Goal: Information Seeking & Learning: Learn about a topic

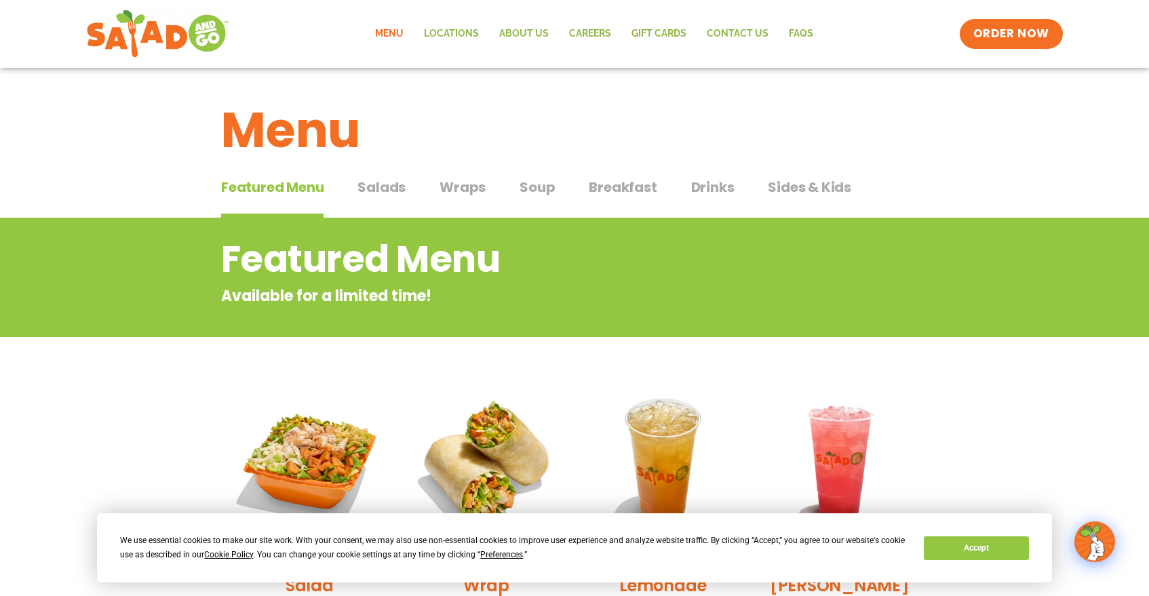
click at [586, 192] on div "Featured Menu Featured Menu Salads Salads Wraps Wraps Soup Soup Breakfast Break…" at bounding box center [574, 195] width 707 height 46
click at [605, 188] on span "Breakfast" at bounding box center [623, 187] width 68 height 20
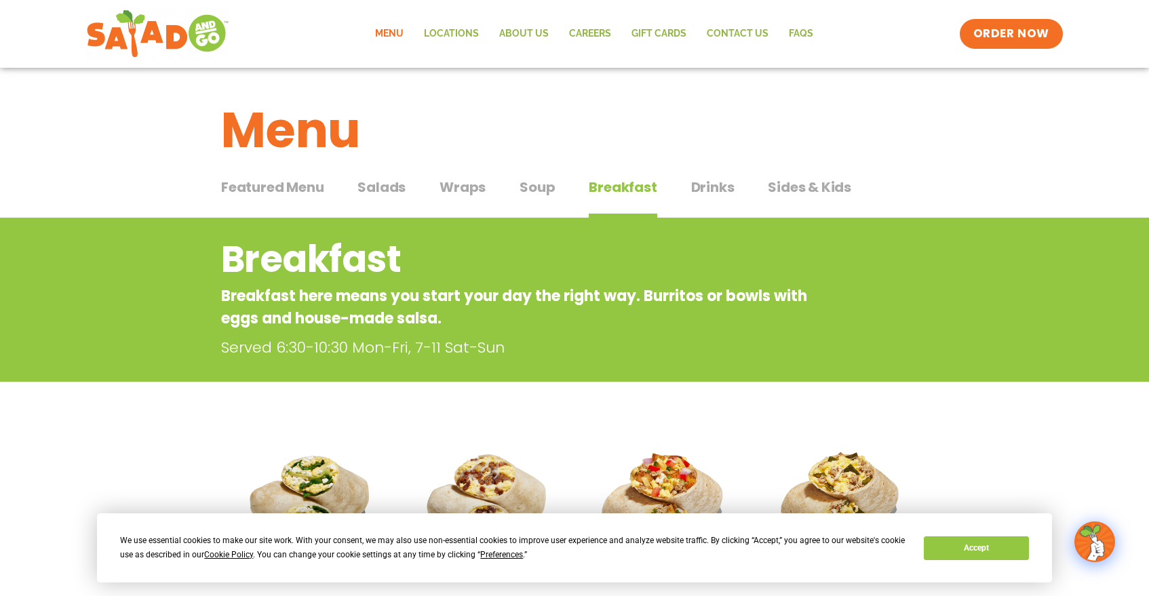
click at [416, 180] on div "Featured Menu Featured Menu Salads Salads Wraps Wraps Soup Soup Breakfast Break…" at bounding box center [574, 195] width 707 height 46
click at [399, 193] on span "Salads" at bounding box center [382, 187] width 48 height 20
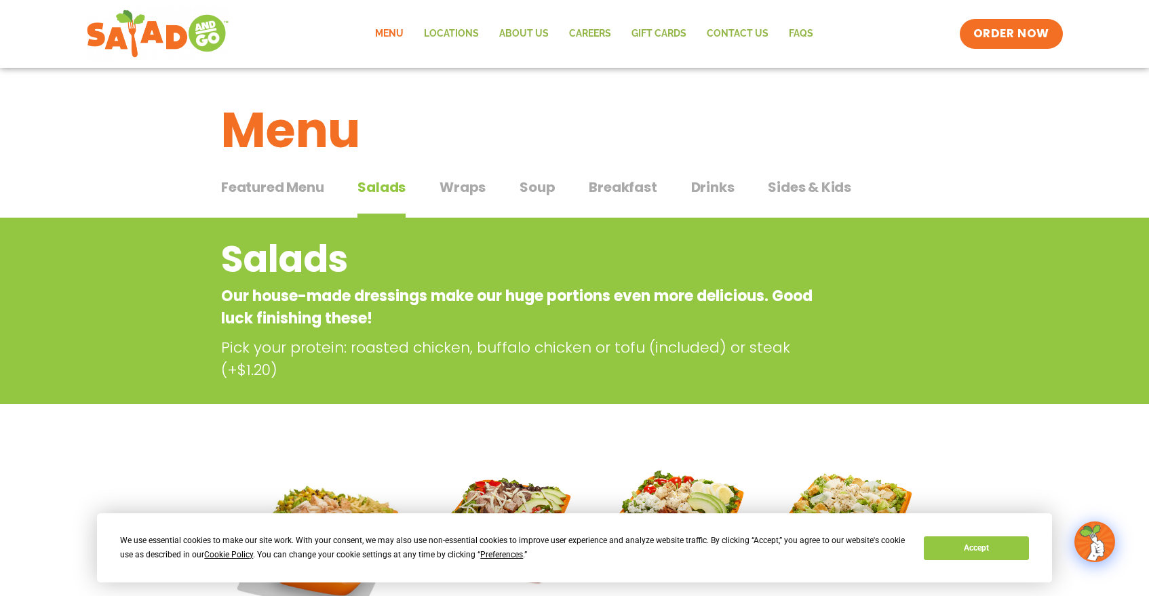
click at [780, 190] on span "Sides & Kids" at bounding box center [809, 187] width 83 height 20
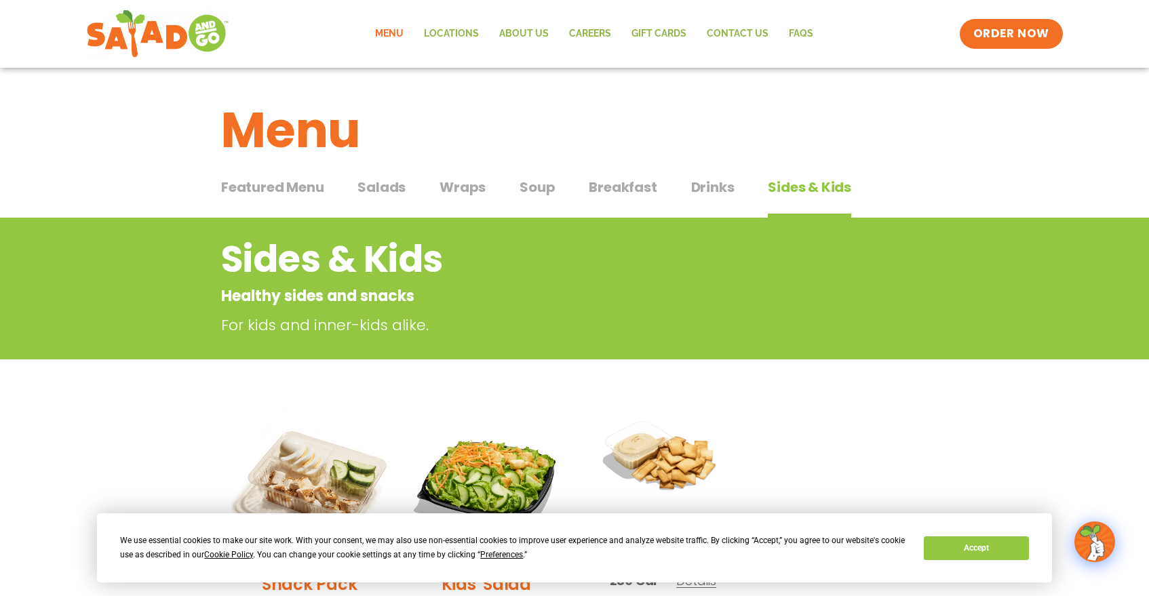
click at [479, 199] on button "Wraps Wraps" at bounding box center [463, 197] width 46 height 41
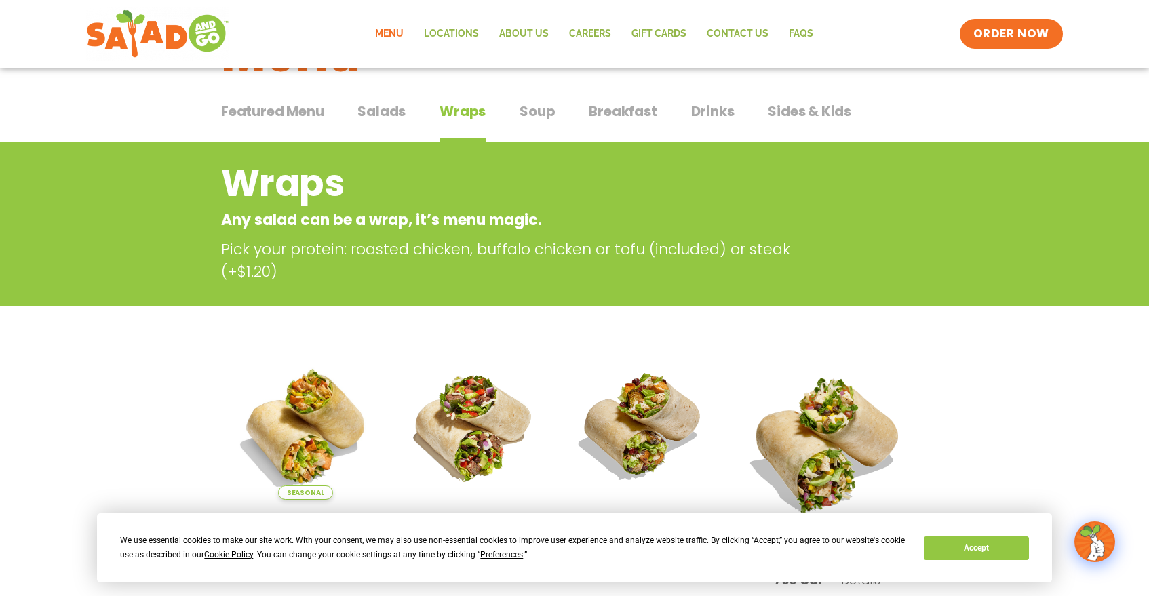
scroll to position [22, 0]
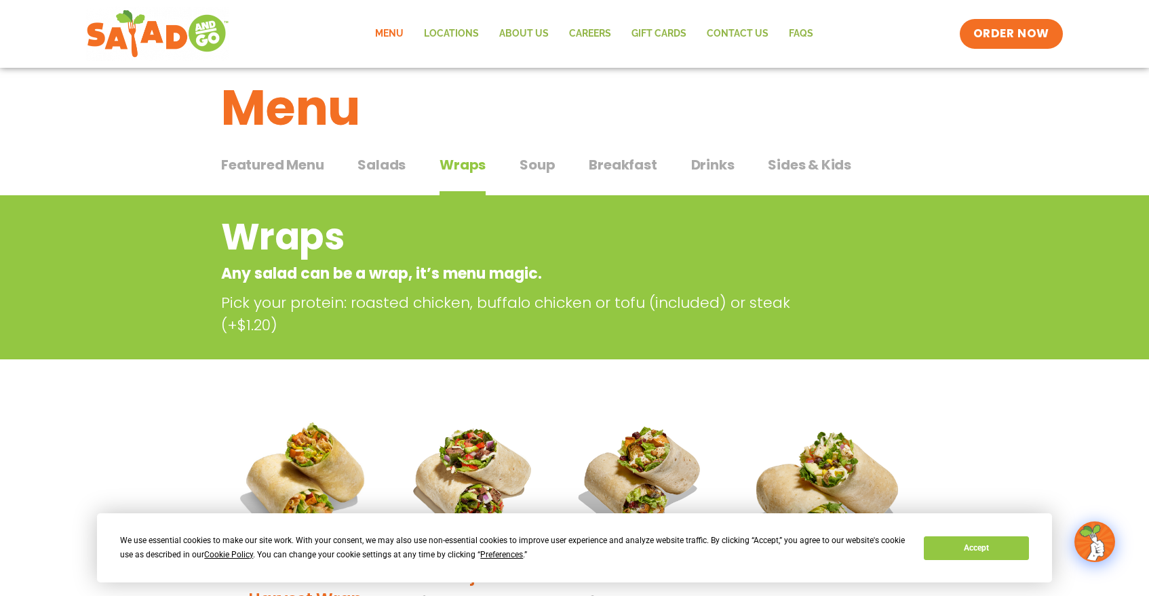
click at [387, 187] on button "Salads Salads" at bounding box center [382, 175] width 48 height 41
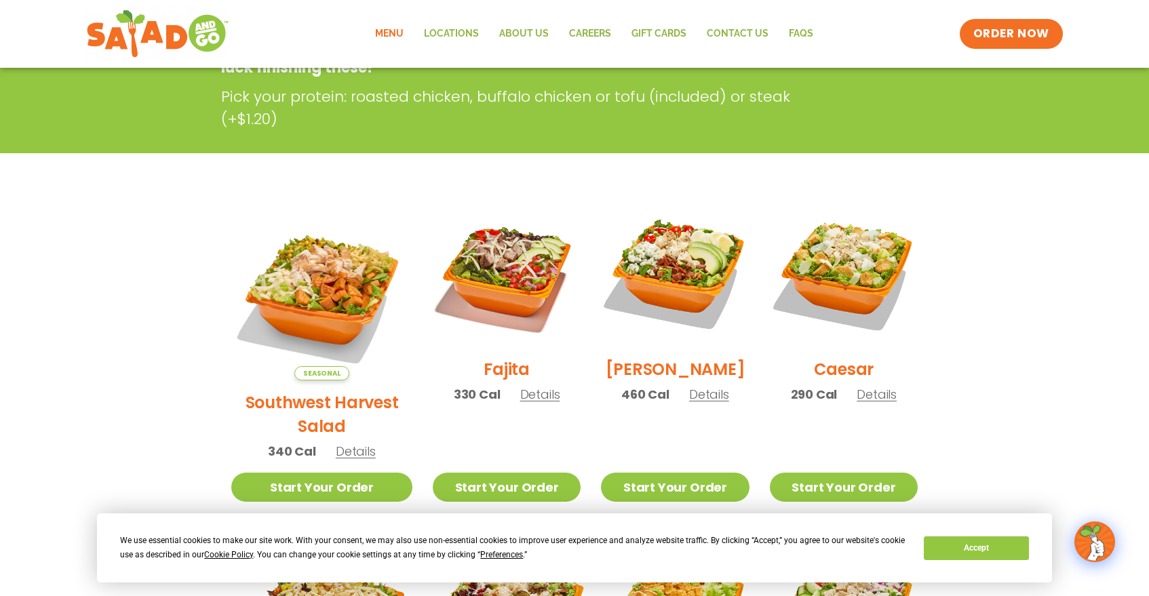
scroll to position [24, 0]
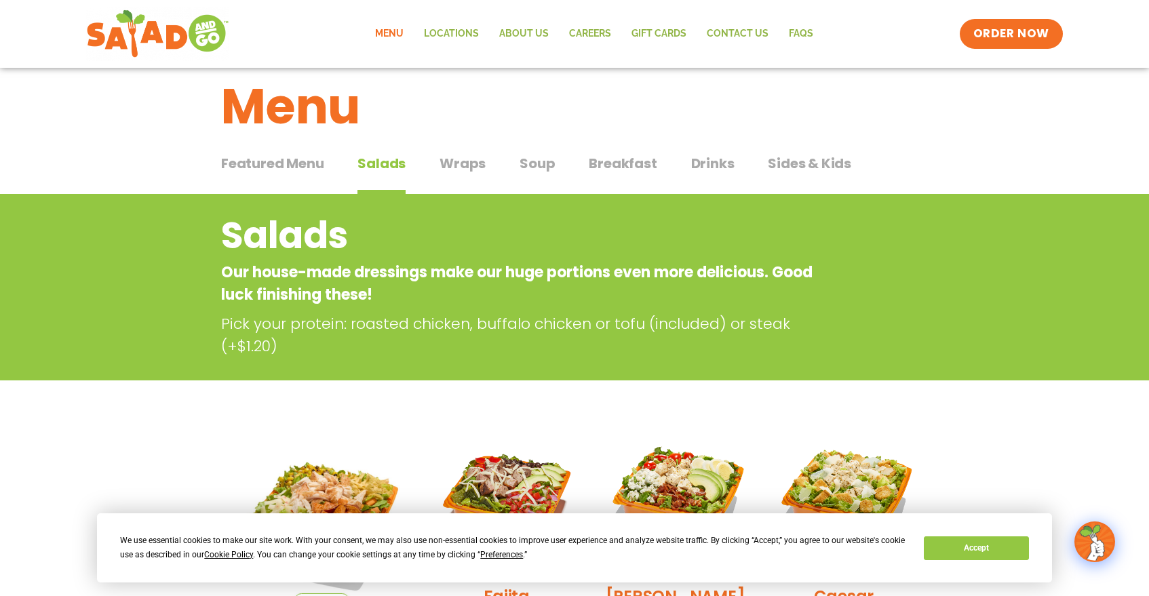
click at [463, 162] on span "Wraps" at bounding box center [463, 163] width 46 height 20
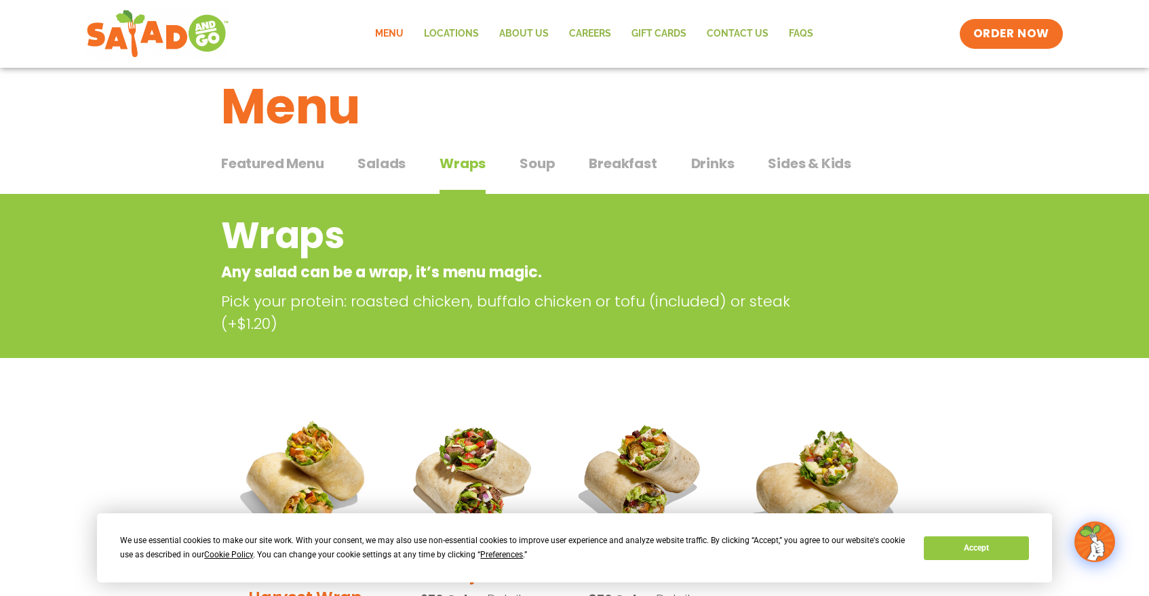
click at [559, 180] on div "Featured Menu Featured Menu Salads Salads Wraps Wraps Soup Soup Breakfast Break…" at bounding box center [574, 172] width 707 height 46
click at [549, 178] on button "Soup Soup" at bounding box center [537, 173] width 35 height 41
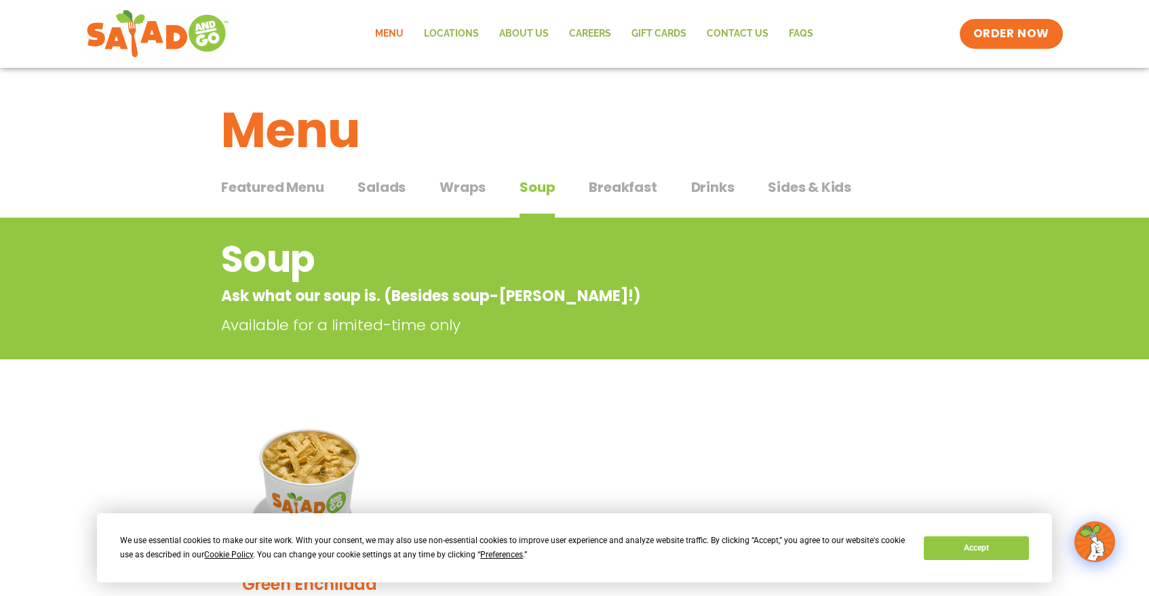
click at [305, 197] on span "Featured Menu" at bounding box center [272, 187] width 102 height 20
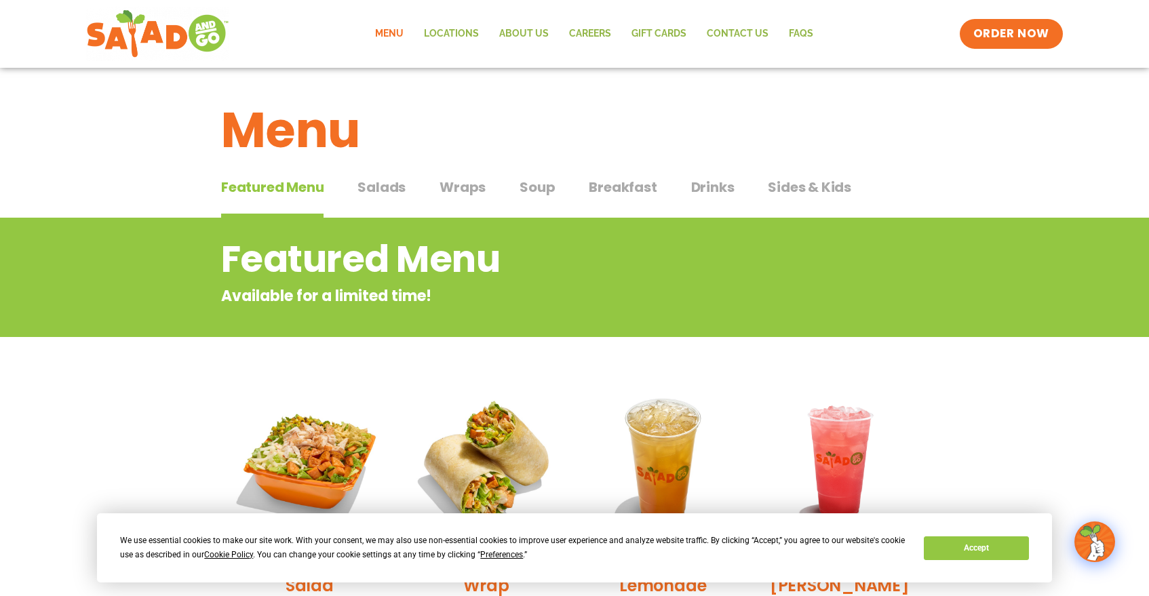
click at [375, 191] on span "Salads" at bounding box center [382, 187] width 48 height 20
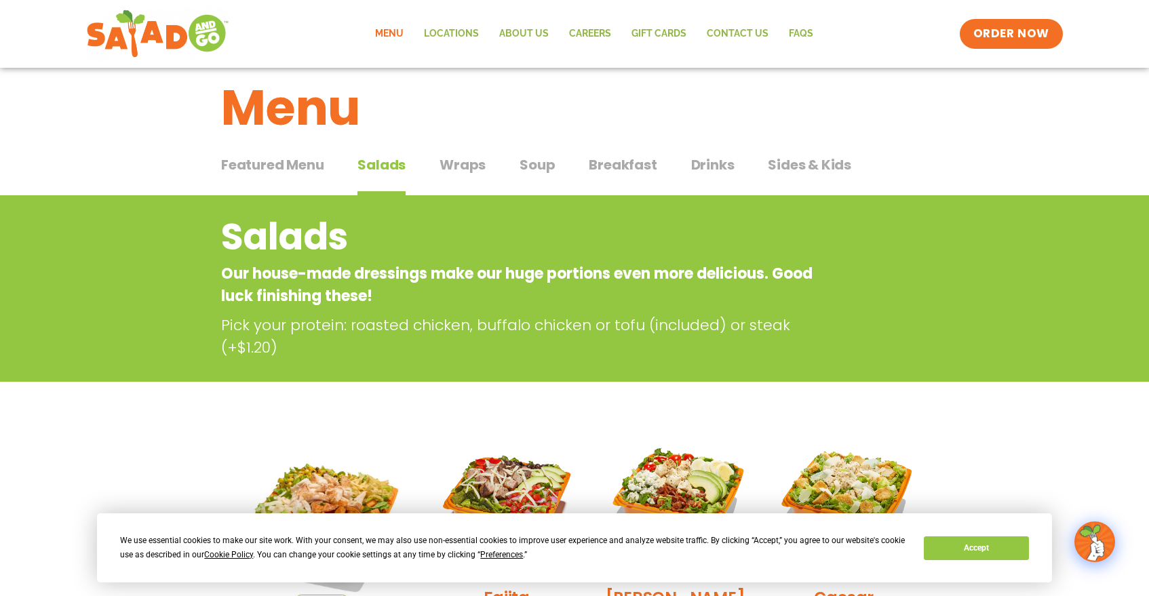
scroll to position [3, 0]
